Goal: Task Accomplishment & Management: Use online tool/utility

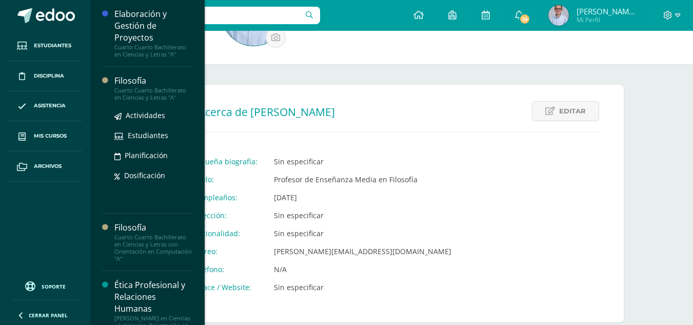
click at [143, 85] on div "Filosofía" at bounding box center [153, 81] width 78 height 12
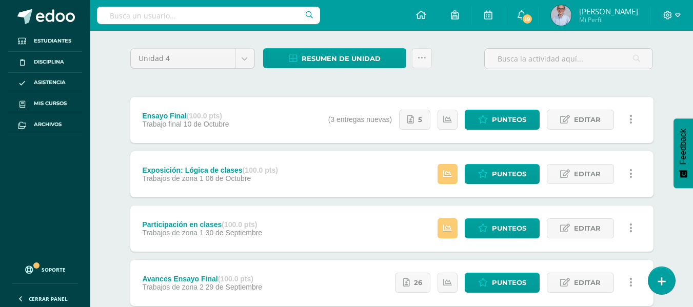
scroll to position [79, 0]
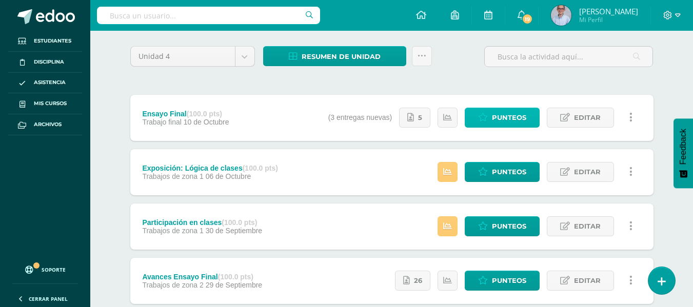
click at [503, 116] on span "Punteos" at bounding box center [509, 117] width 34 height 19
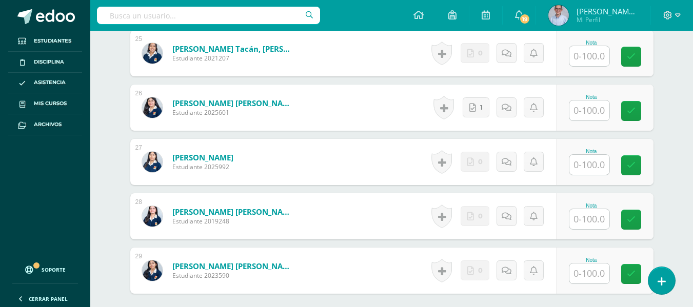
scroll to position [1733, 0]
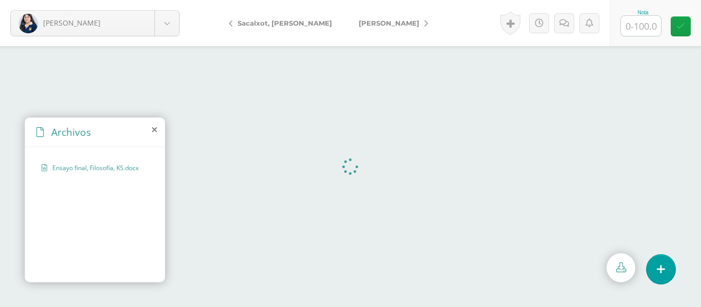
click at [154, 130] on icon at bounding box center [154, 130] width 5 height 8
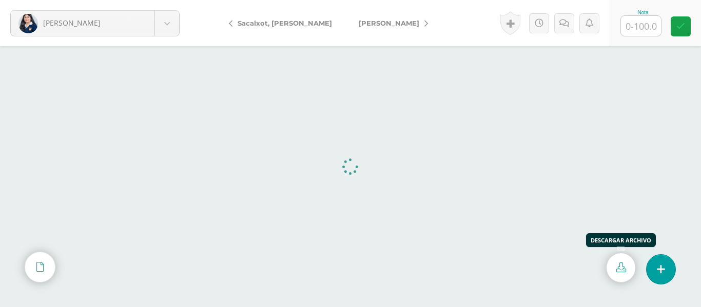
click at [632, 268] on link at bounding box center [621, 268] width 29 height 29
